Goal: Task Accomplishment & Management: Complete application form

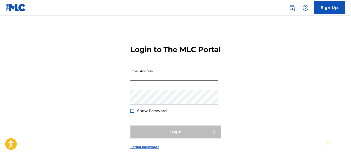
type input "[EMAIL_ADDRESS][DOMAIN_NAME]"
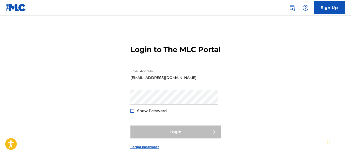
click at [162, 113] on div "Password Show Password" at bounding box center [173, 101] width 87 height 23
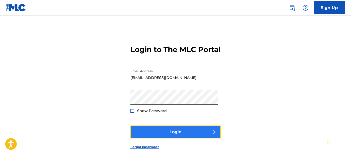
click at [162, 138] on button "Login" at bounding box center [175, 131] width 90 height 13
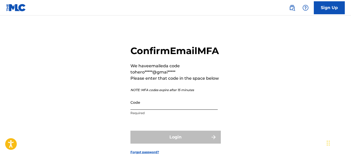
click at [171, 109] on input "Code" at bounding box center [173, 102] width 87 height 15
paste input "375489"
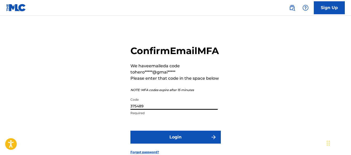
type input "375489"
click at [130, 130] on button "Login" at bounding box center [175, 136] width 90 height 13
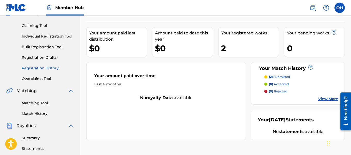
scroll to position [51, 0]
click at [46, 68] on link "Registration History" at bounding box center [48, 67] width 52 height 5
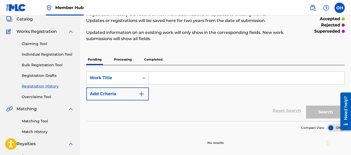
scroll to position [31, 0]
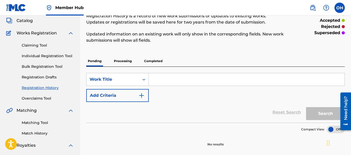
click at [120, 61] on p "Processing" at bounding box center [122, 60] width 21 height 11
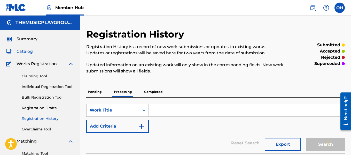
click at [26, 53] on span "Catalog" at bounding box center [25, 51] width 16 height 6
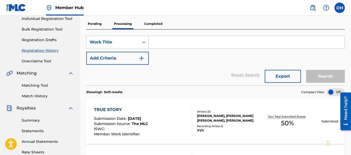
scroll to position [68, 0]
click at [152, 22] on p "Completed" at bounding box center [152, 24] width 21 height 11
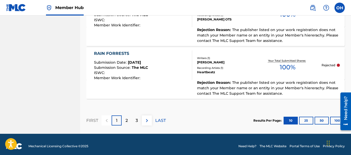
scroll to position [617, 0]
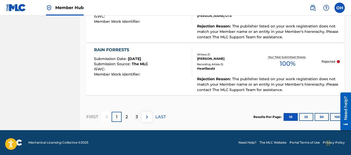
click at [220, 76] on div "RAIN FORRESTS Submission Date : [DATE] Submission Source : The MLC ISWC : Membe…" at bounding box center [215, 60] width 258 height 32
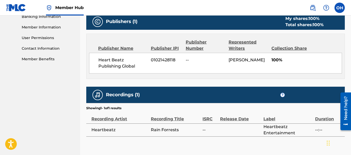
scroll to position [228, 0]
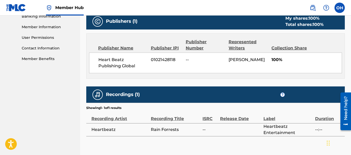
click at [152, 57] on span "01021428118" at bounding box center [166, 60] width 31 height 6
click at [152, 61] on span "01021428118" at bounding box center [166, 60] width 31 height 6
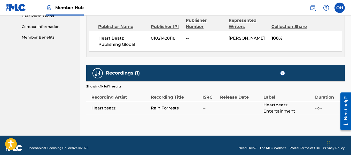
scroll to position [254, 0]
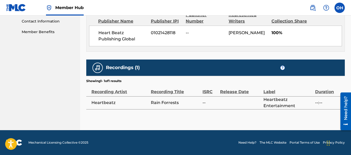
click at [234, 100] on td at bounding box center [241, 102] width 43 height 13
click at [235, 100] on td at bounding box center [241, 102] width 43 height 13
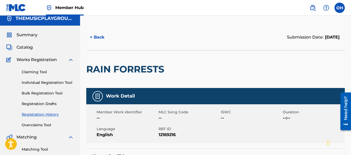
scroll to position [0, 0]
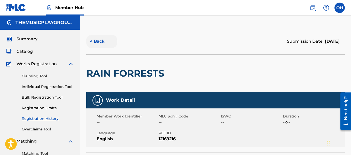
click at [103, 39] on button "< Back" at bounding box center [101, 41] width 31 height 13
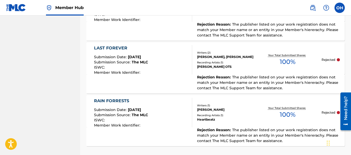
scroll to position [617, 0]
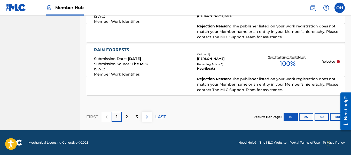
click at [337, 117] on div at bounding box center [343, 111] width 14 height 42
click at [324, 116] on button "50" at bounding box center [321, 117] width 14 height 8
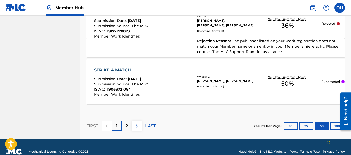
scroll to position [2703, 0]
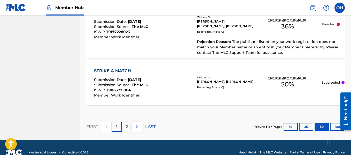
click at [329, 80] on p "Superseded" at bounding box center [330, 82] width 18 height 5
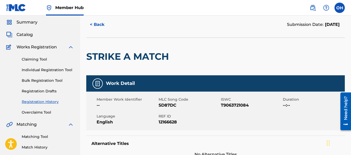
scroll to position [15, 0]
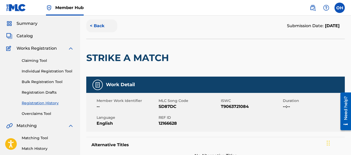
click at [101, 26] on button "< Back" at bounding box center [101, 25] width 31 height 13
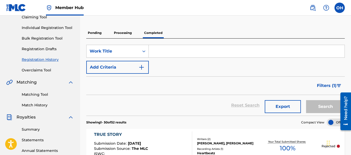
scroll to position [60, 0]
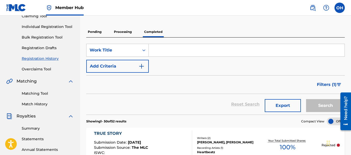
click at [119, 29] on p "Processing" at bounding box center [122, 31] width 21 height 11
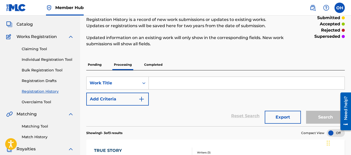
scroll to position [26, 0]
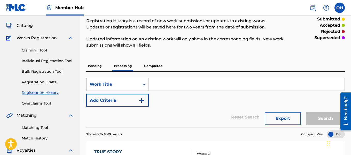
click at [92, 63] on p "Pending" at bounding box center [94, 65] width 17 height 11
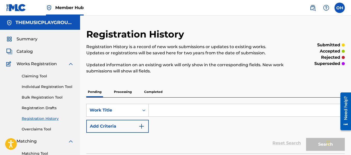
click at [146, 88] on p "Completed" at bounding box center [152, 91] width 21 height 11
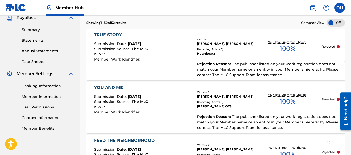
scroll to position [182, 0]
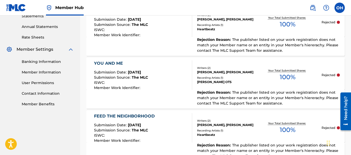
click at [338, 75] on div at bounding box center [338, 74] width 3 height 3
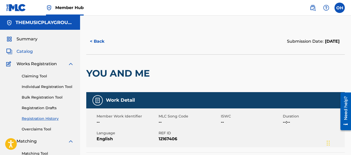
click at [24, 54] on span "Catalog" at bounding box center [25, 51] width 16 height 6
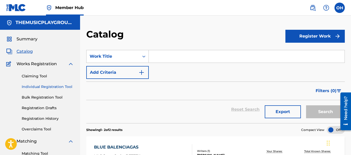
click at [37, 85] on link "Individual Registration Tool" at bounding box center [48, 86] width 52 height 5
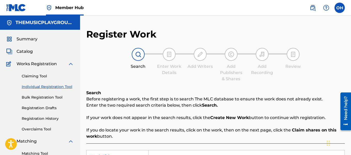
click at [229, 58] on div at bounding box center [231, 54] width 13 height 13
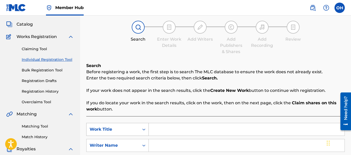
scroll to position [27, 0]
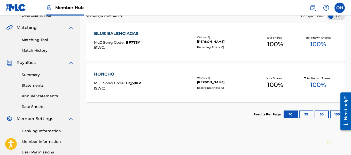
scroll to position [114, 0]
click at [320, 115] on button "50" at bounding box center [321, 114] width 14 height 8
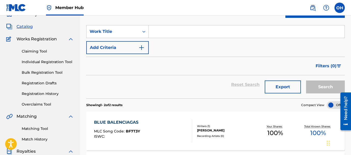
scroll to position [0, 0]
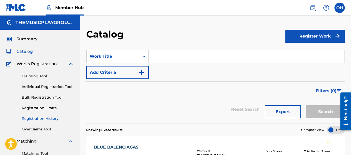
click at [44, 118] on link "Registration History" at bounding box center [48, 118] width 52 height 5
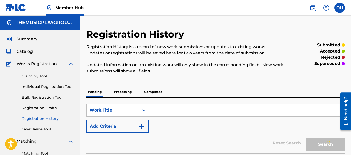
click at [152, 92] on p "Completed" at bounding box center [152, 91] width 21 height 11
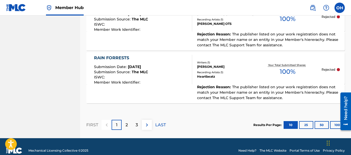
scroll to position [617, 0]
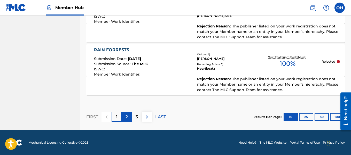
click at [128, 116] on p "2" at bounding box center [126, 117] width 2 height 6
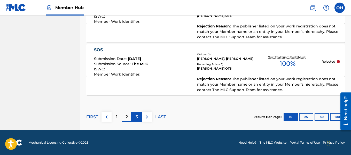
click at [136, 118] on p "3" at bounding box center [137, 117] width 2 height 6
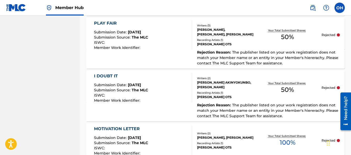
scroll to position [611, 0]
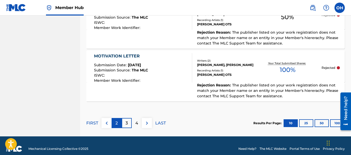
click at [116, 120] on p "2" at bounding box center [116, 123] width 2 height 6
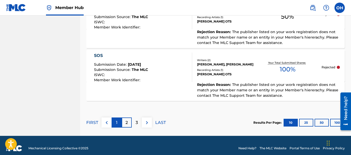
click at [117, 124] on p "1" at bounding box center [117, 122] width 2 height 6
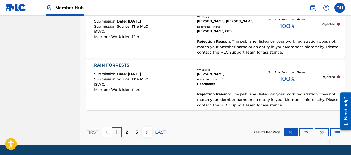
scroll to position [617, 0]
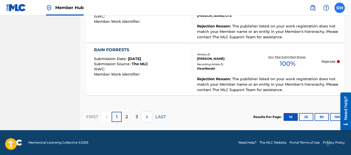
click at [340, 9] on label at bounding box center [339, 8] width 10 height 10
click at [339, 8] on input "OH [PERSON_NAME] [EMAIL_ADDRESS][DOMAIN_NAME] Notification Preferences Profile …" at bounding box center [339, 8] width 0 height 0
click at [340, 9] on div "OH OH [PERSON_NAME] [EMAIL_ADDRESS][DOMAIN_NAME] Notification Preferences Profi…" at bounding box center [339, 8] width 10 height 10
click at [340, 9] on label at bounding box center [339, 8] width 10 height 10
click at [339, 8] on input "OH [PERSON_NAME] [EMAIL_ADDRESS][DOMAIN_NAME] Notification Preferences Profile …" at bounding box center [339, 8] width 0 height 0
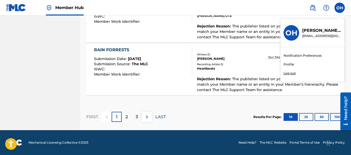
click at [340, 9] on div "OH OH [PERSON_NAME] [EMAIL_ADDRESS][DOMAIN_NAME] Notification Preferences Profi…" at bounding box center [339, 8] width 10 height 10
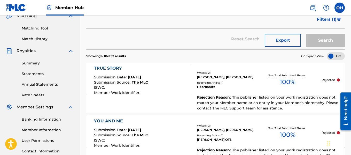
scroll to position [0, 0]
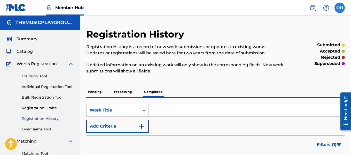
click at [340, 9] on label at bounding box center [339, 8] width 10 height 10
click at [339, 8] on input "OH [PERSON_NAME] [EMAIL_ADDRESS][DOMAIN_NAME] Notification Preferences Profile …" at bounding box center [339, 8] width 0 height 0
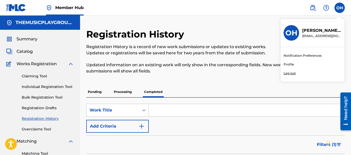
click at [291, 73] on p "Log out" at bounding box center [289, 73] width 12 height 5
click at [339, 8] on input "OH [PERSON_NAME] [EMAIL_ADDRESS][DOMAIN_NAME] Notification Preferences Profile …" at bounding box center [339, 8] width 0 height 0
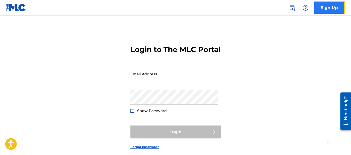
click at [335, 4] on link "Sign Up" at bounding box center [329, 7] width 31 height 13
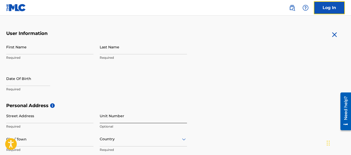
scroll to position [87, 0]
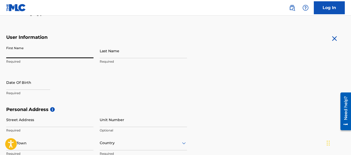
click at [69, 49] on input "First Name" at bounding box center [49, 50] width 87 height 15
type input "[PERSON_NAME]"
type input "[STREET_ADDRESS][PERSON_NAME][PERSON_NAME]"
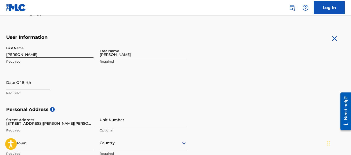
type input "[GEOGRAPHIC_DATA]"
type input "MS"
type input "39402"
type input "404"
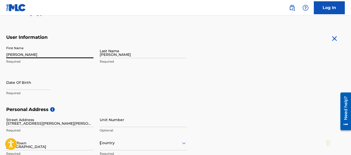
type input "3264613"
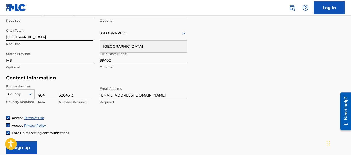
scroll to position [197, 0]
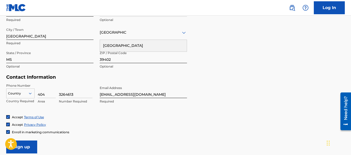
click at [140, 91] on input "[EMAIL_ADDRESS][DOMAIN_NAME]" at bounding box center [143, 90] width 87 height 15
drag, startPoint x: 138, startPoint y: 95, endPoint x: 122, endPoint y: 93, distance: 16.5
click at [122, 93] on input "[EMAIL_ADDRESS][DOMAIN_NAME]" at bounding box center [143, 90] width 87 height 15
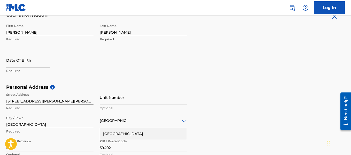
scroll to position [109, 0]
type input "[EMAIL_ADDRESS][DOMAIN_NAME]"
select select "8"
select select "2025"
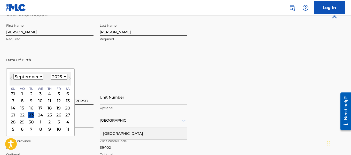
click at [38, 64] on input "text" at bounding box center [28, 59] width 44 height 15
click at [39, 78] on select "January February March April May June July August September October November De…" at bounding box center [28, 77] width 30 height 6
select select "9"
click at [13, 74] on select "January February March April May June July August September October November De…" at bounding box center [28, 77] width 30 height 6
click at [31, 108] on div "14" at bounding box center [31, 108] width 6 height 6
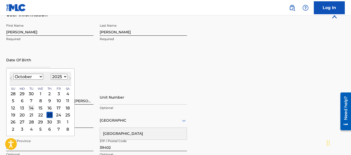
type input "[DATE]"
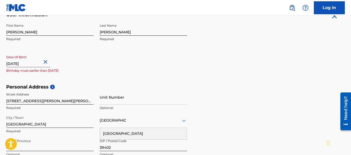
click at [39, 65] on input "[DATE]" at bounding box center [28, 59] width 44 height 15
select select "9"
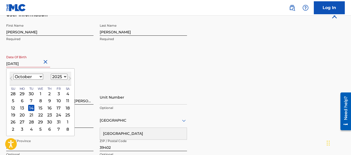
click at [64, 76] on select "1899 1900 1901 1902 1903 1904 1905 1906 1907 1908 1909 1910 1911 1912 1913 1914…" at bounding box center [59, 77] width 17 height 6
select select "1986"
click at [51, 74] on select "1899 1900 1901 1902 1903 1904 1905 1906 1907 1908 1909 1910 1911 1912 1913 1914…" at bounding box center [59, 77] width 17 height 6
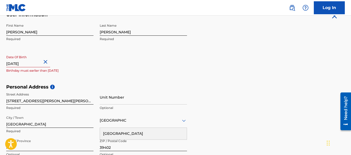
click at [49, 61] on button "Close" at bounding box center [46, 62] width 8 height 16
click at [30, 65] on input "text" at bounding box center [28, 59] width 44 height 15
select select "8"
select select "2025"
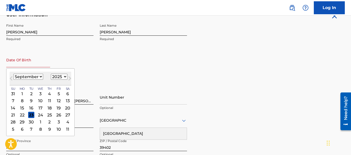
click at [31, 62] on input "text" at bounding box center [28, 59] width 44 height 15
type input "[DATE]"
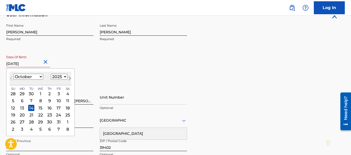
click at [66, 77] on button "Next Month" at bounding box center [70, 79] width 8 height 8
select select "11"
click at [65, 77] on select "1899 1900 1901 1902 1903 1904 1905 1906 1907 1908 1909 1910 1911 1912 1913 1914…" at bounding box center [59, 77] width 17 height 6
select select "1984"
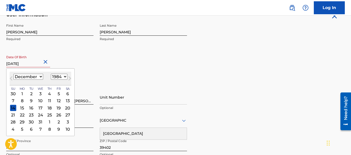
click at [51, 74] on select "1899 1900 1901 1902 1903 1904 1905 1906 1907 1908 1909 1910 1911 1912 1913 1914…" at bounding box center [59, 77] width 17 height 6
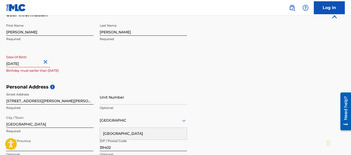
select select "9"
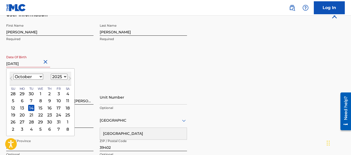
click at [37, 61] on input "[DATE]" at bounding box center [28, 59] width 44 height 15
click at [64, 75] on select "1899 1900 1901 1902 1903 1904 1905 1906 1907 1908 1909 1910 1911 1912 1913 1914…" at bounding box center [59, 77] width 17 height 6
select select "1984"
click at [51, 74] on select "1899 1900 1901 1902 1903 1904 1905 1906 1907 1908 1909 1910 1911 1912 1913 1914…" at bounding box center [59, 77] width 17 height 6
type input "[DATE]"
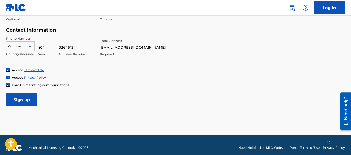
scroll to position [244, 0]
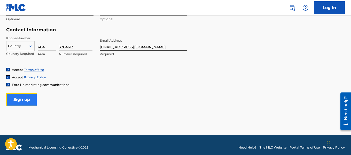
click at [19, 100] on input "Sign up" at bounding box center [21, 99] width 31 height 13
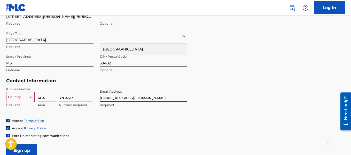
scroll to position [216, 0]
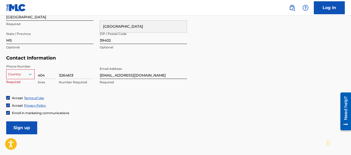
click at [25, 77] on div "Country" at bounding box center [20, 73] width 28 height 8
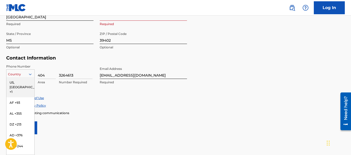
click at [18, 82] on div "US, [GEOGRAPHIC_DATA] +1" at bounding box center [20, 87] width 28 height 20
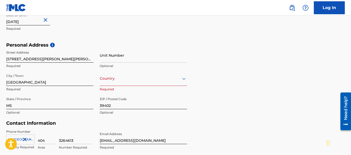
scroll to position [152, 0]
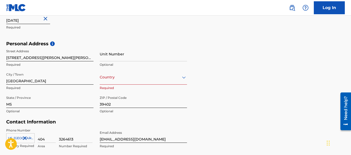
click at [162, 85] on div "Country Required" at bounding box center [143, 81] width 87 height 23
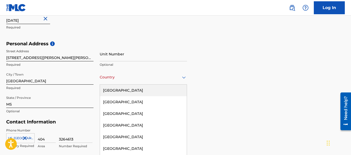
click at [164, 82] on div "223 results available. Use Up and Down to choose options, press Enter to select…" at bounding box center [143, 77] width 87 height 15
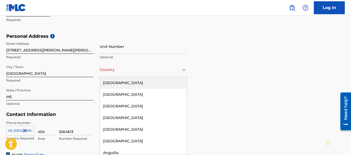
click at [146, 82] on div "[GEOGRAPHIC_DATA]" at bounding box center [143, 83] width 87 height 12
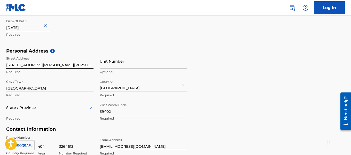
scroll to position [183, 0]
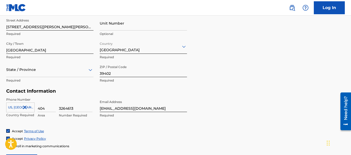
click at [90, 77] on div "State / Province" at bounding box center [49, 69] width 87 height 15
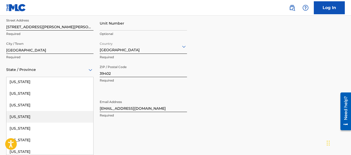
scroll to position [291, 0]
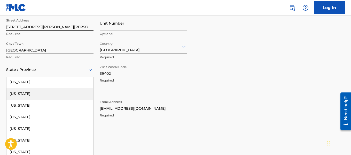
click at [59, 93] on div "[US_STATE]" at bounding box center [49, 94] width 87 height 12
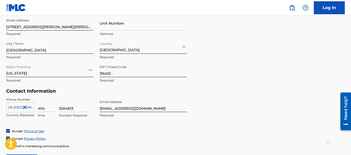
click at [157, 73] on input "39402" at bounding box center [143, 69] width 87 height 15
click at [161, 83] on div "ZIP / Postal Code 39402 Required" at bounding box center [143, 73] width 87 height 23
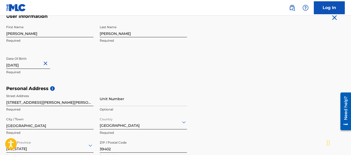
scroll to position [107, 0]
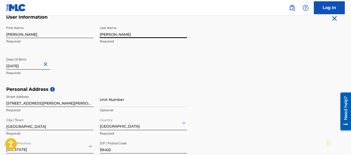
click at [166, 37] on input "[PERSON_NAME]" at bounding box center [143, 30] width 87 height 15
click at [200, 65] on form "User Information First Name [PERSON_NAME] Required Last Name [PERSON_NAME] Requ…" at bounding box center [175, 128] width 338 height 229
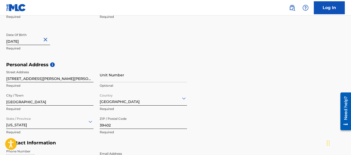
scroll to position [106, 0]
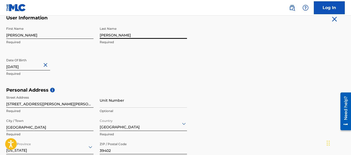
click at [159, 35] on input "[PERSON_NAME]" at bounding box center [143, 31] width 87 height 15
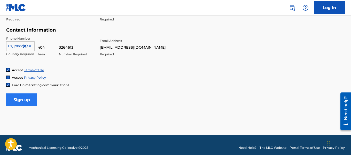
scroll to position [244, 0]
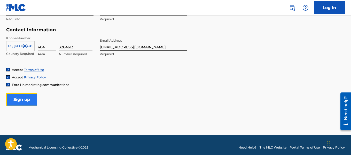
click at [19, 95] on input "Sign up" at bounding box center [21, 99] width 31 height 13
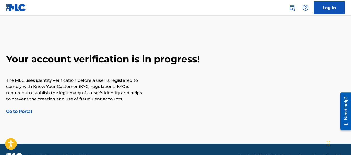
click at [18, 111] on link "Go to Portal" at bounding box center [19, 111] width 26 height 5
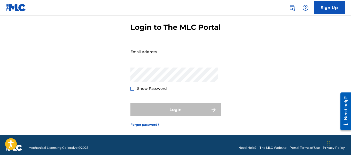
scroll to position [23, 0]
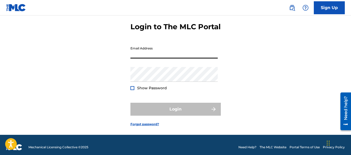
click at [164, 58] on input "Email Address" at bounding box center [173, 51] width 87 height 15
paste input "Heartbeatz2025!"
type input "Heartbeatz2025!"
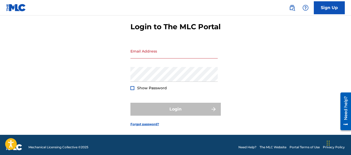
click at [165, 90] on div "Password Show Password" at bounding box center [173, 78] width 87 height 23
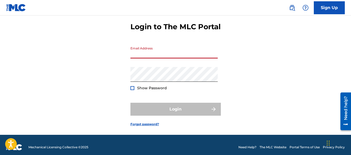
click at [160, 58] on input "Email Address" at bounding box center [173, 51] width 87 height 15
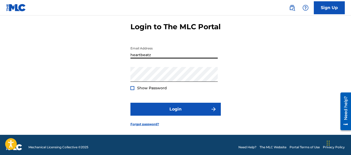
type input "[EMAIL_ADDRESS][DOMAIN_NAME]"
click at [133, 90] on div at bounding box center [132, 88] width 4 height 4
click at [133, 89] on img at bounding box center [132, 87] width 3 height 3
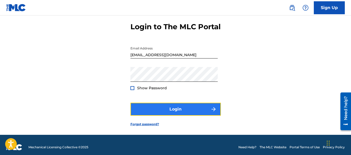
click at [164, 115] on button "Login" at bounding box center [175, 108] width 90 height 13
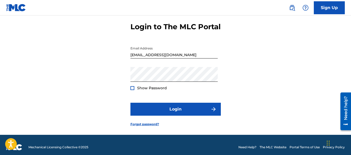
click at [130, 90] on div at bounding box center [132, 88] width 4 height 4
click at [117, 89] on div "Login to The MLC Portal Email Address [EMAIL_ADDRESS][DOMAIN_NAME] Password Sho…" at bounding box center [175, 70] width 351 height 129
click at [158, 58] on input "[EMAIL_ADDRESS][DOMAIN_NAME]" at bounding box center [173, 51] width 87 height 15
click at [118, 65] on div "Login to The MLC Portal Email Address [EMAIL_ADDRESS][DOMAIN_NAME] Password Sho…" at bounding box center [175, 70] width 351 height 129
click at [120, 97] on div "Login to The MLC Portal Email Address [EMAIL_ADDRESS][DOMAIN_NAME] Password Sho…" at bounding box center [175, 70] width 351 height 129
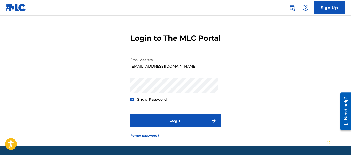
scroll to position [0, 0]
